Goal: Find specific page/section: Find specific page/section

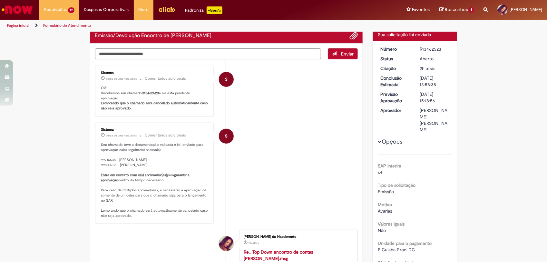
scroll to position [30, 0]
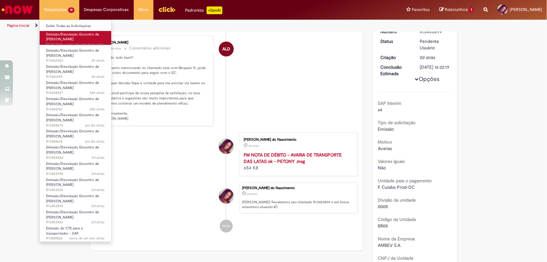
click at [75, 35] on span "Emissão/Devolução Encontro de [PERSON_NAME]" at bounding box center [72, 37] width 53 height 10
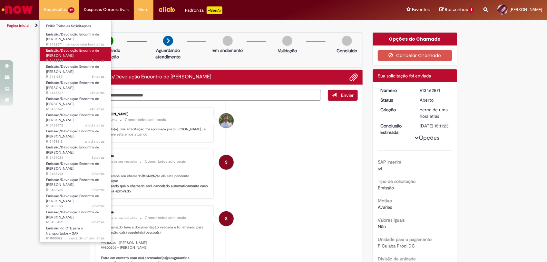
click at [69, 56] on span "Emissão/Devolução Encontro de [PERSON_NAME]" at bounding box center [72, 53] width 53 height 10
